Goal: Task Accomplishment & Management: Manage account settings

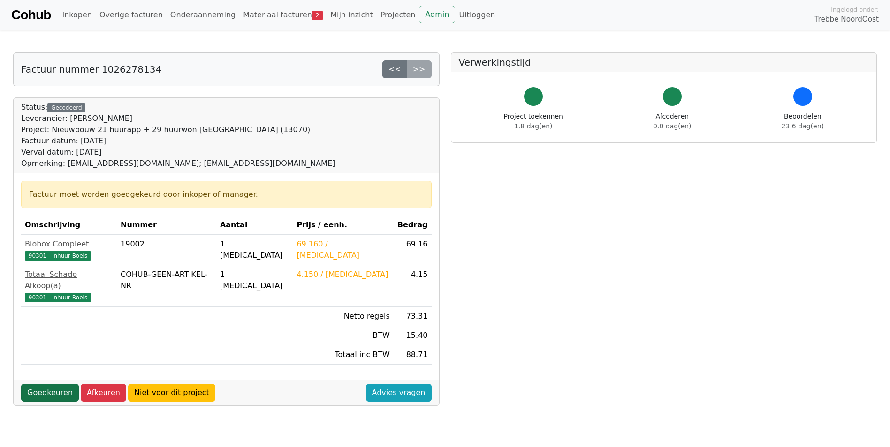
click at [39, 384] on link "Goedkeuren" at bounding box center [50, 393] width 58 height 18
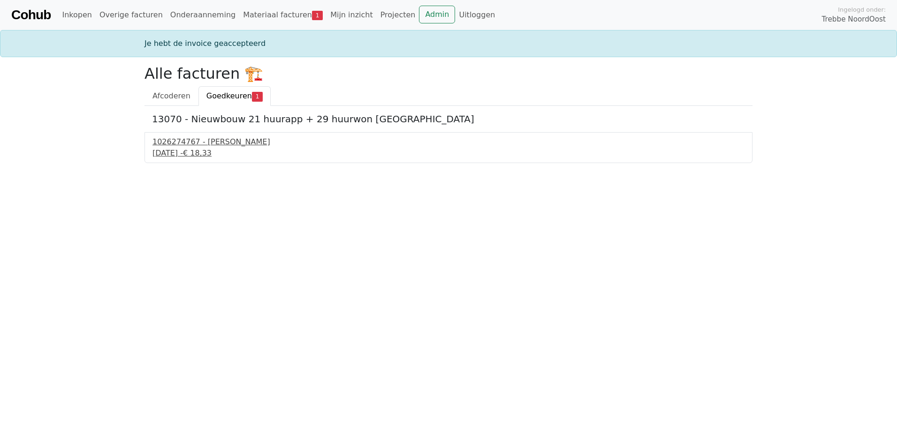
click at [198, 146] on div "1026274767 - [PERSON_NAME]" at bounding box center [448, 141] width 592 height 11
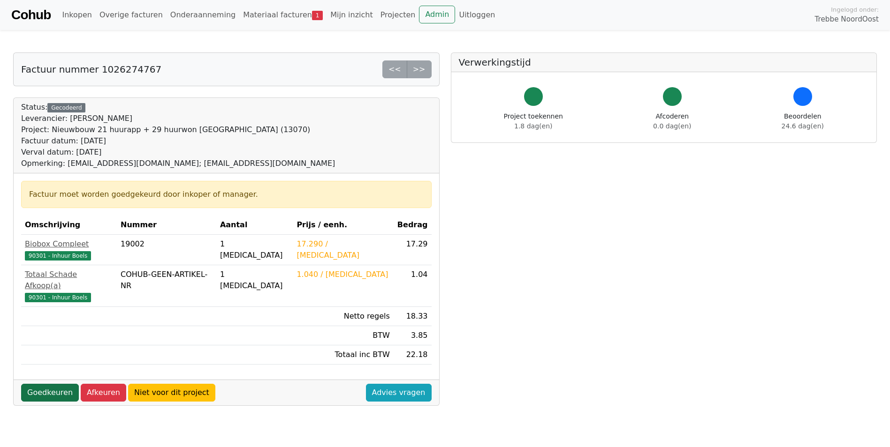
click at [45, 384] on link "Goedkeuren" at bounding box center [50, 393] width 58 height 18
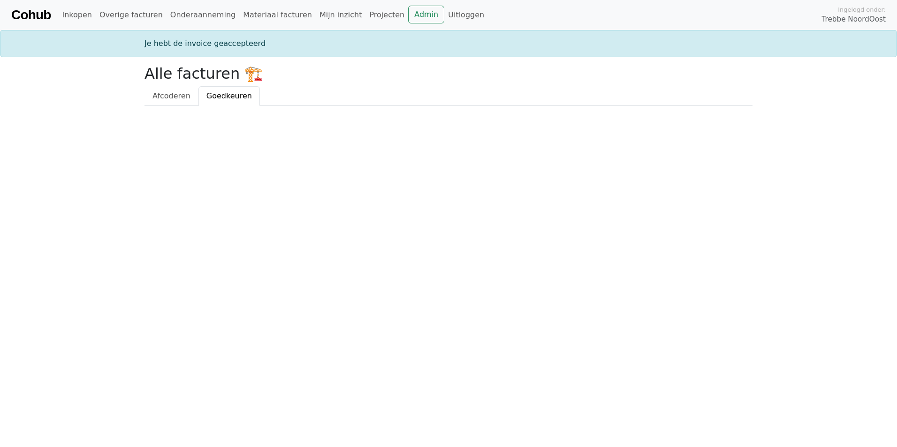
click at [183, 106] on html "Cohub Inkopen Overige facturen Onderaanneming Materiaal facturen Mijn inzicht P…" at bounding box center [448, 53] width 897 height 106
